Goal: Check status: Check status

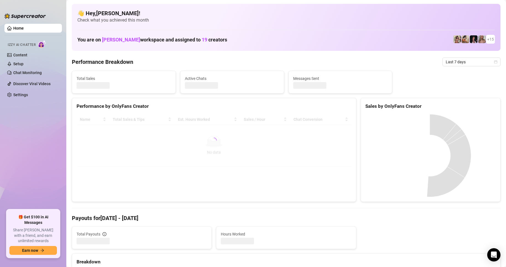
click at [446, 64] on span "Last 7 days" at bounding box center [471, 62] width 51 height 8
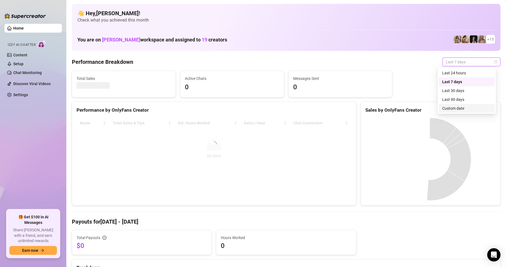
click at [456, 107] on div "Custom date" at bounding box center [466, 108] width 49 height 6
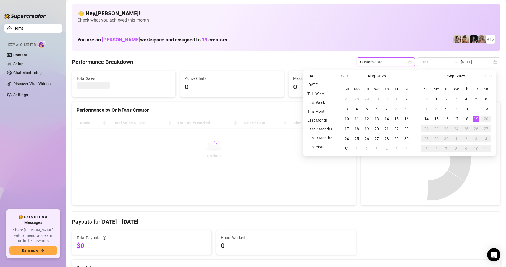
click at [479, 120] on div "19" at bounding box center [476, 119] width 7 height 7
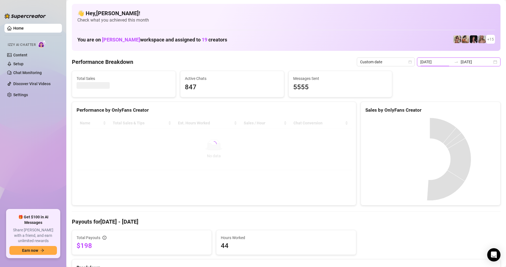
click at [449, 61] on input "[DATE]" at bounding box center [437, 62] width 32 height 6
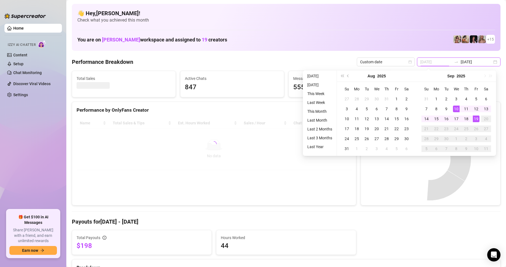
type input "[DATE]"
click at [476, 119] on div "19" at bounding box center [476, 119] width 7 height 7
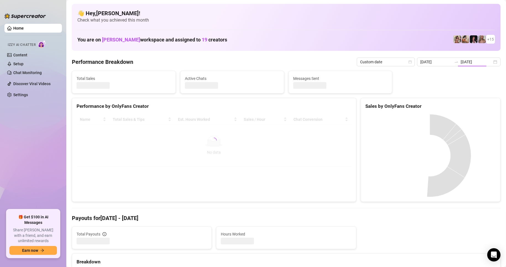
type input "[DATE]"
